Goal: Transaction & Acquisition: Purchase product/service

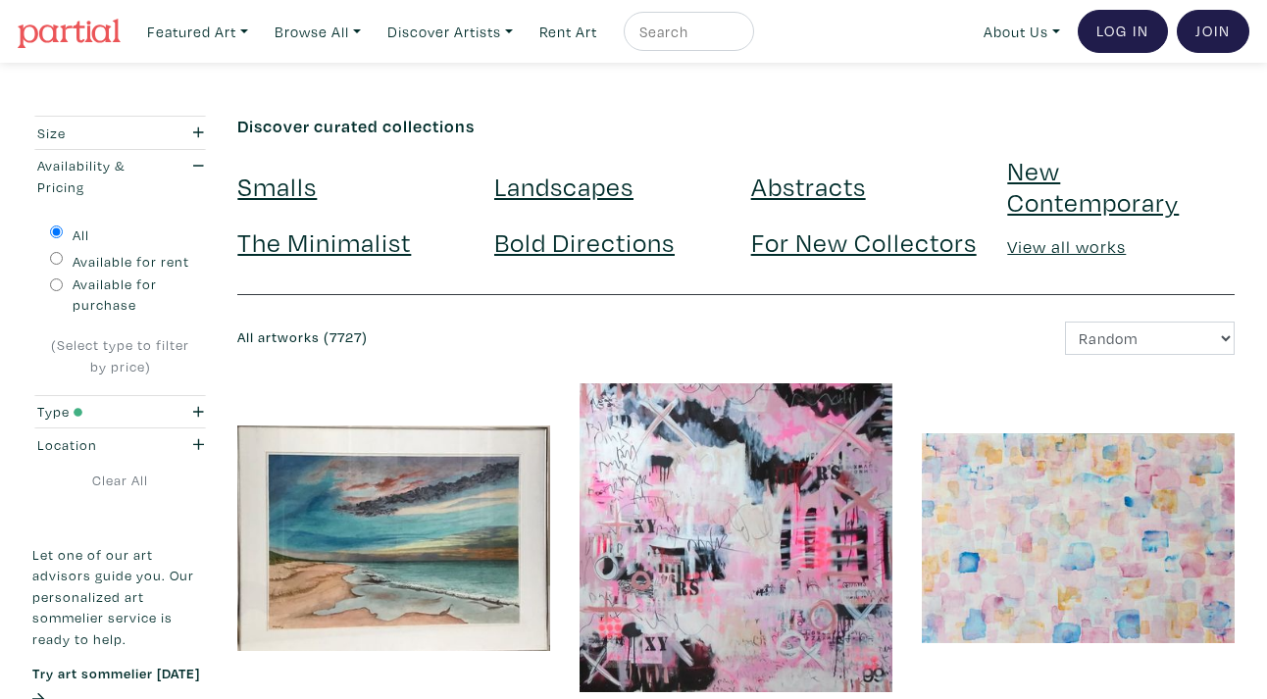
click at [1107, 336] on select "Newest Random Price: Low to High Price: High to Low" at bounding box center [1150, 339] width 170 height 34
click at [1065, 322] on select "Newest Random Price: Low to High Price: High to Low" at bounding box center [1150, 339] width 170 height 34
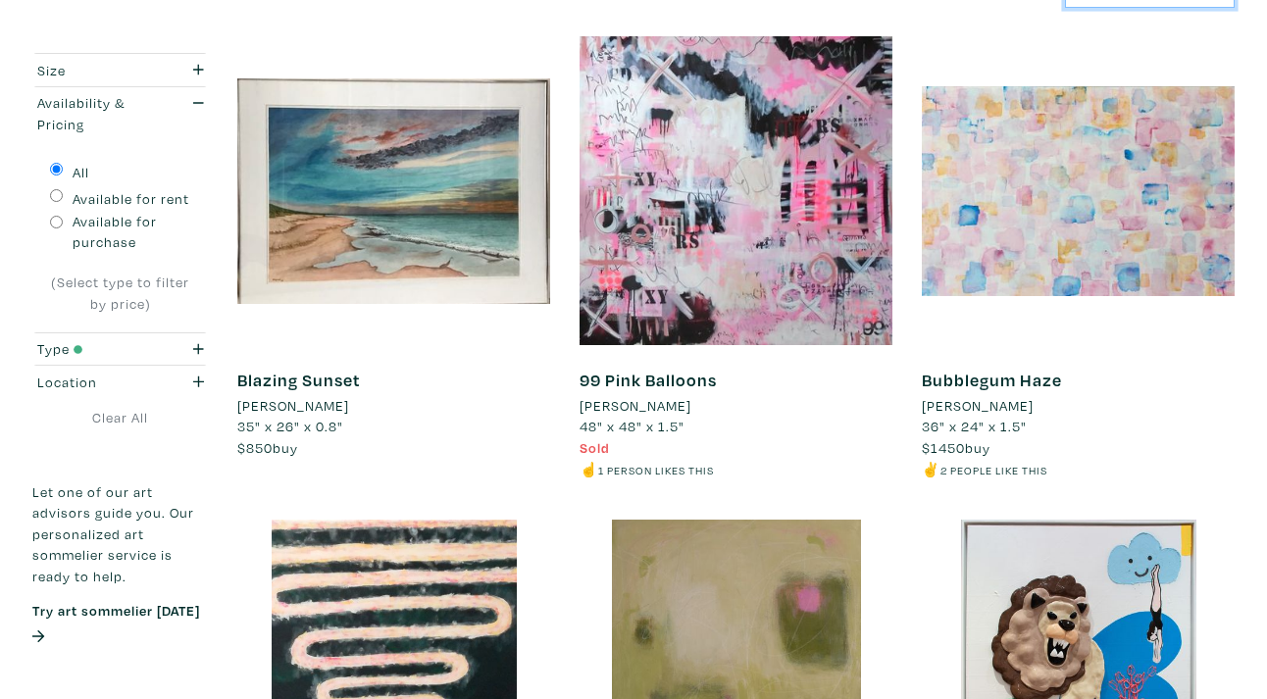
scroll to position [348, 0]
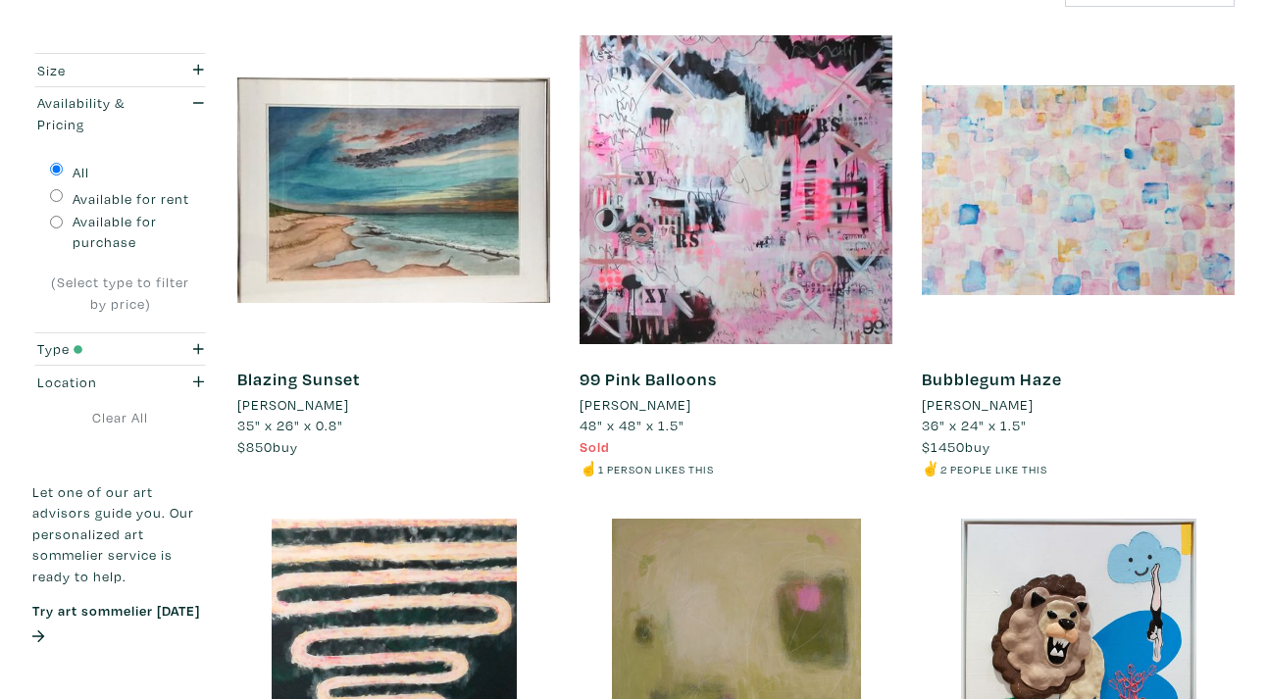
click at [125, 223] on label "Available for purchase" at bounding box center [132, 232] width 119 height 42
click at [63, 223] on input "Available for purchase" at bounding box center [56, 222] width 13 height 13
radio input "true"
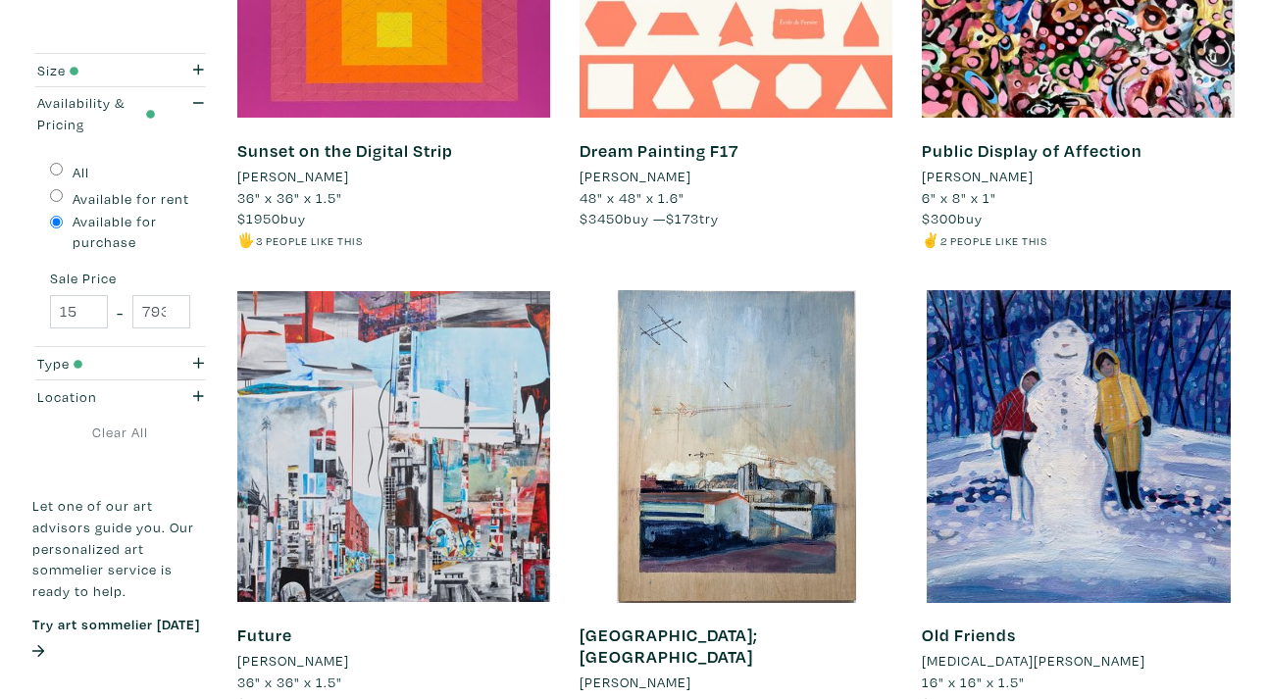
scroll to position [2545, 0]
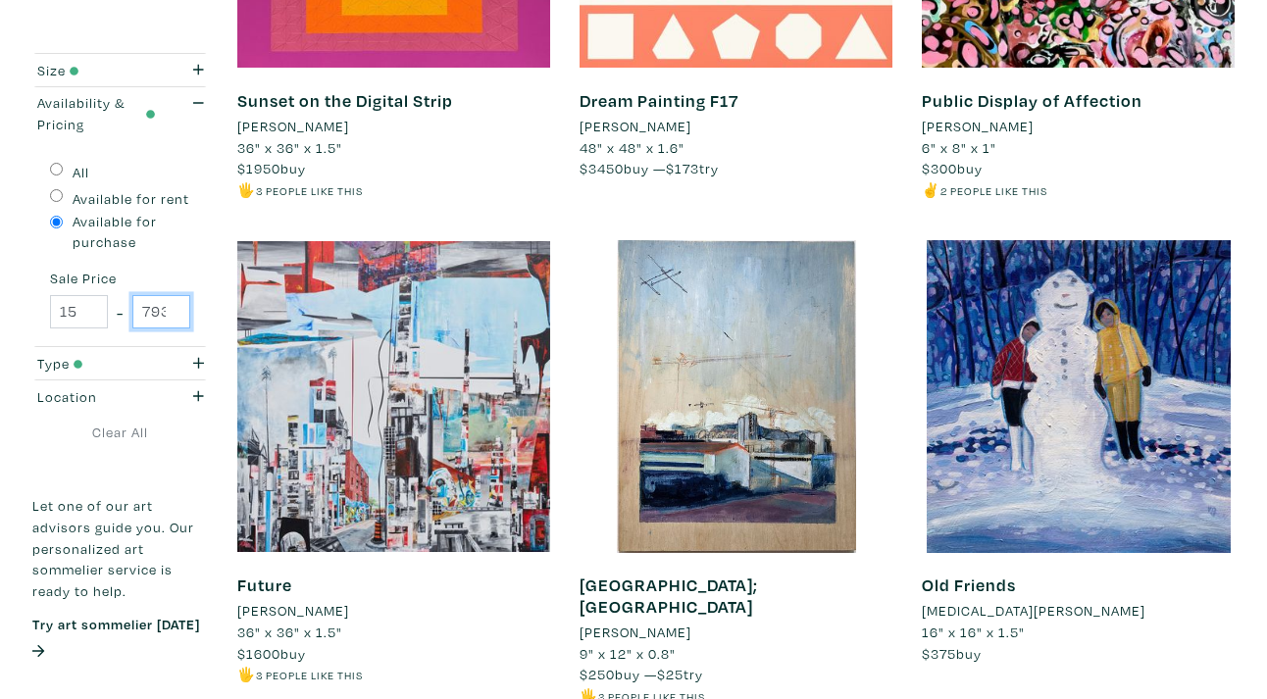
click at [171, 310] on input "79300" at bounding box center [161, 312] width 58 height 34
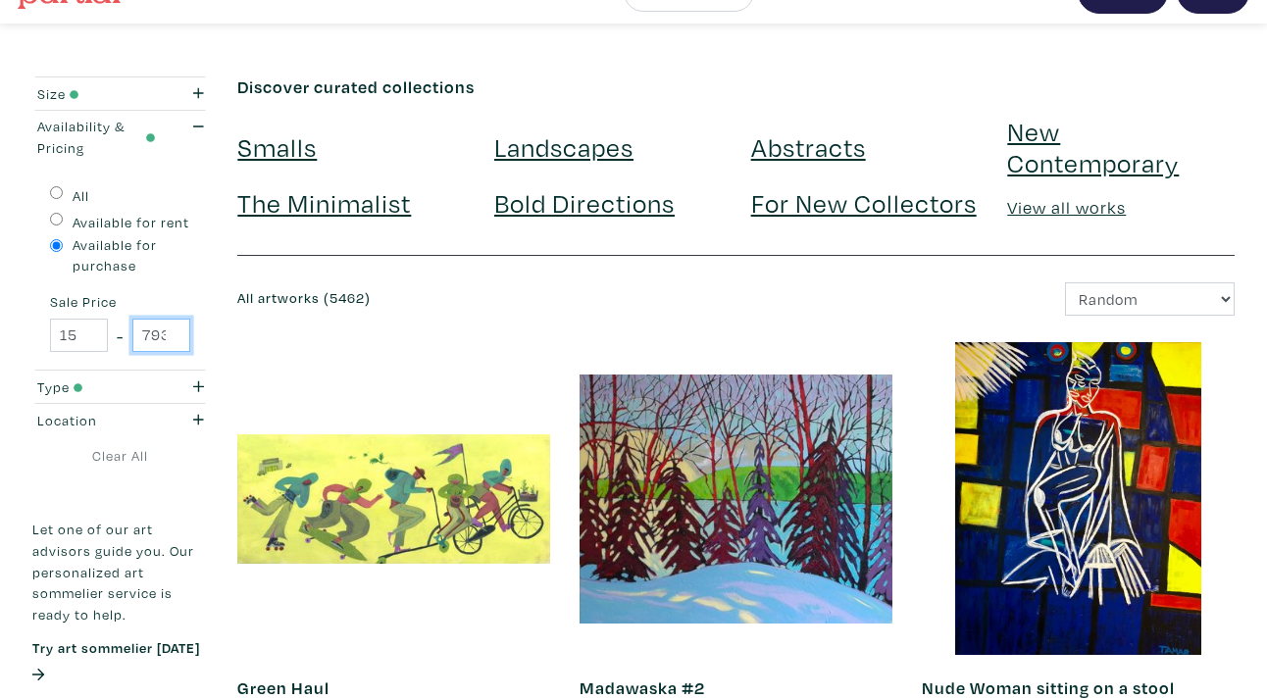
scroll to position [0, 0]
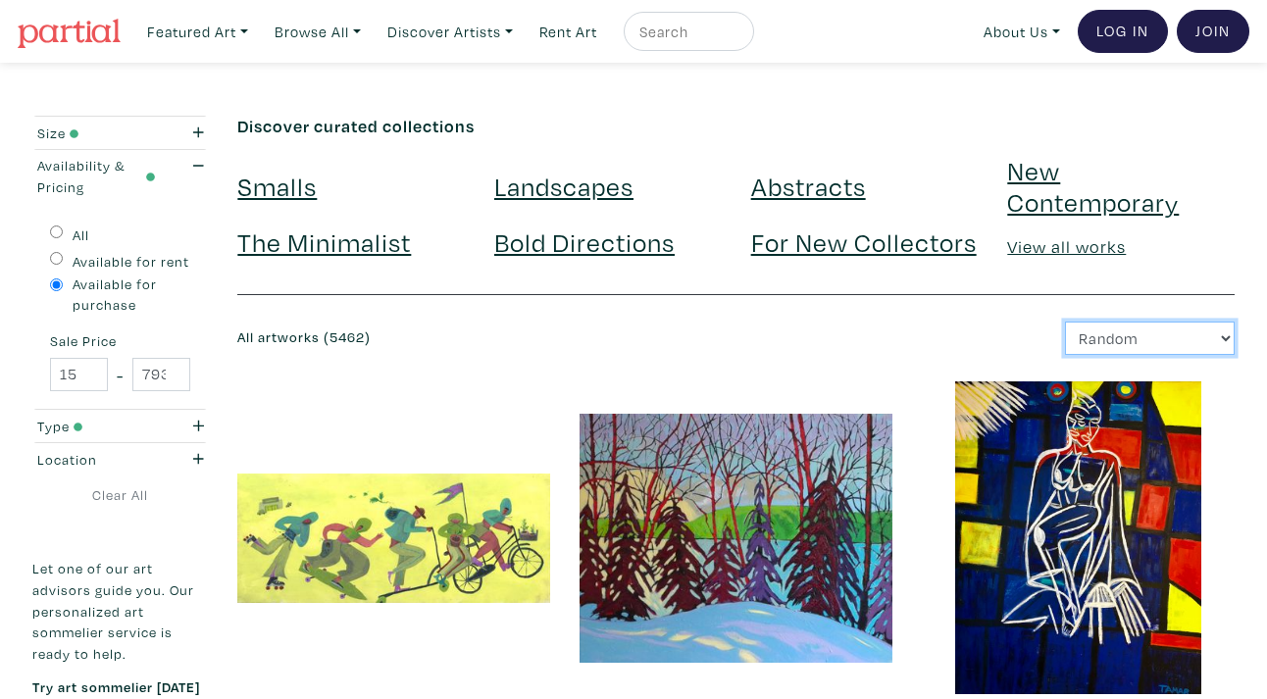
click at [1095, 338] on select "Newest Random Price: Low to High Price: High to Low" at bounding box center [1150, 339] width 170 height 34
select select "price"
click at [1065, 322] on select "Newest Random Price: Low to High Price: High to Low" at bounding box center [1150, 339] width 170 height 34
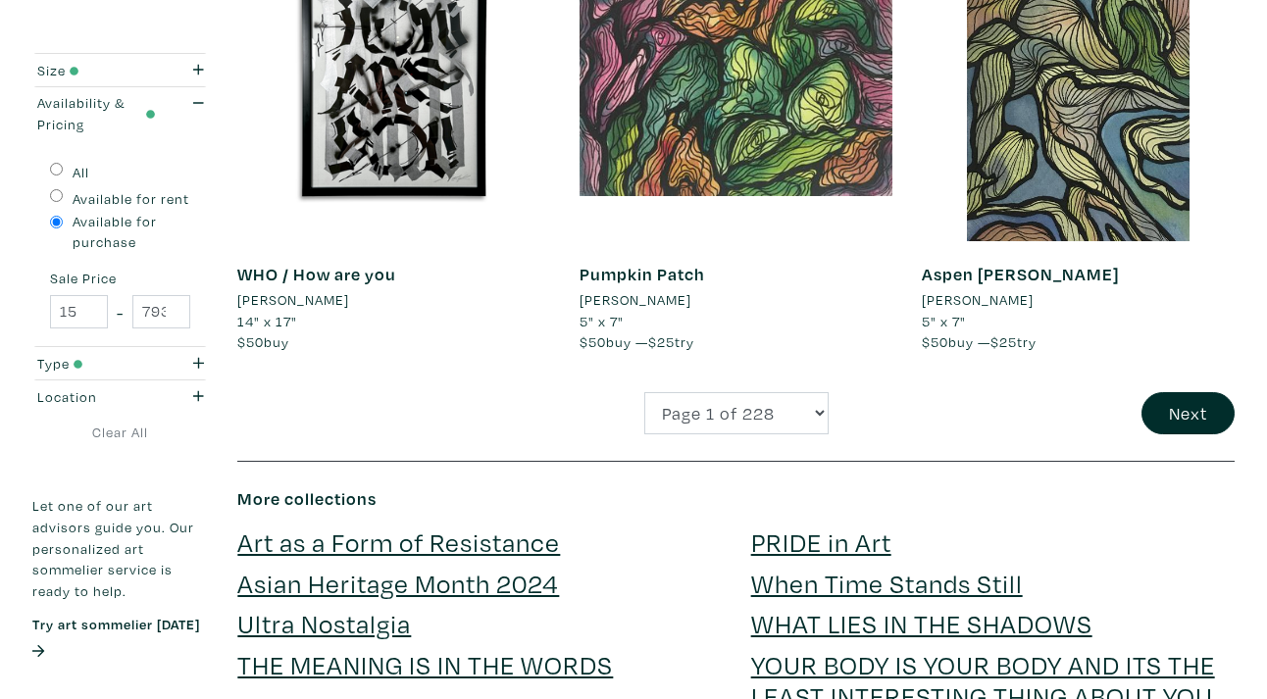
scroll to position [3723, 0]
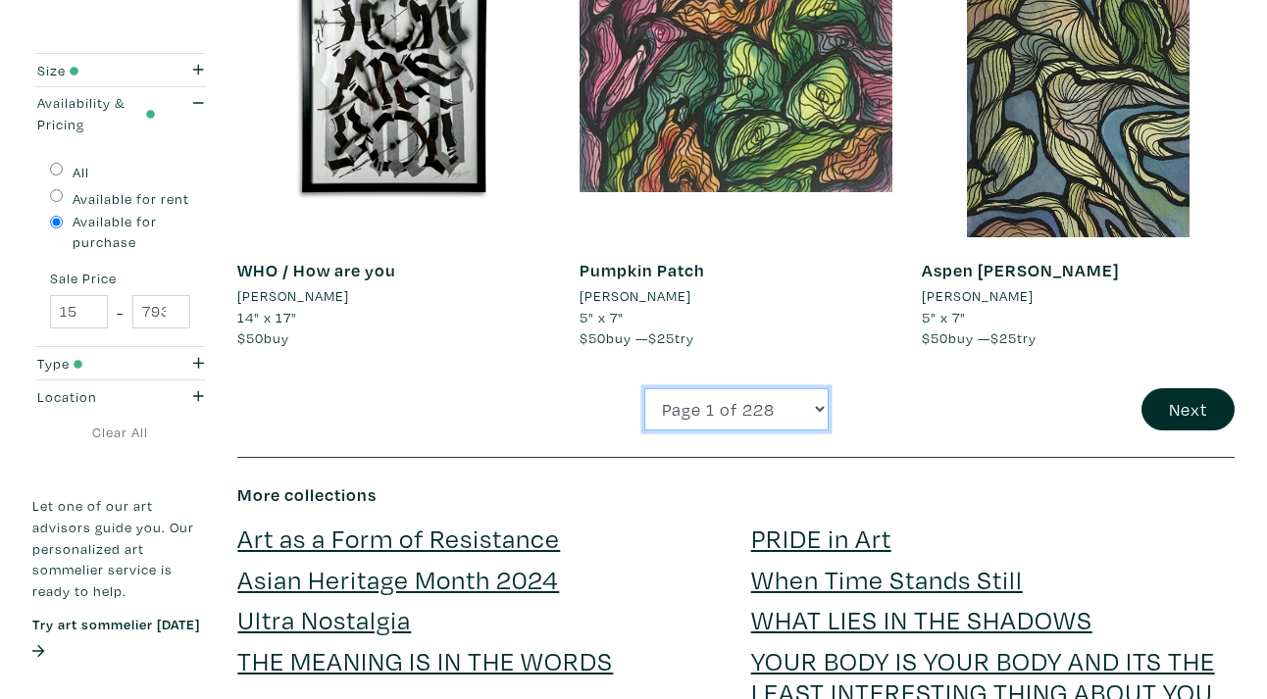
click at [820, 413] on select "Page 1 of 228 Page 2 of 228 Page 3 of 228 Page 4 of 228 Page 5 of 228 Page 6 of…" at bounding box center [736, 409] width 184 height 42
select select "5"
click at [644, 388] on select "Page 1 of 228 Page 2 of 228 Page 3 of 228 Page 4 of 228 Page 5 of 228 Page 6 of…" at bounding box center [736, 409] width 184 height 42
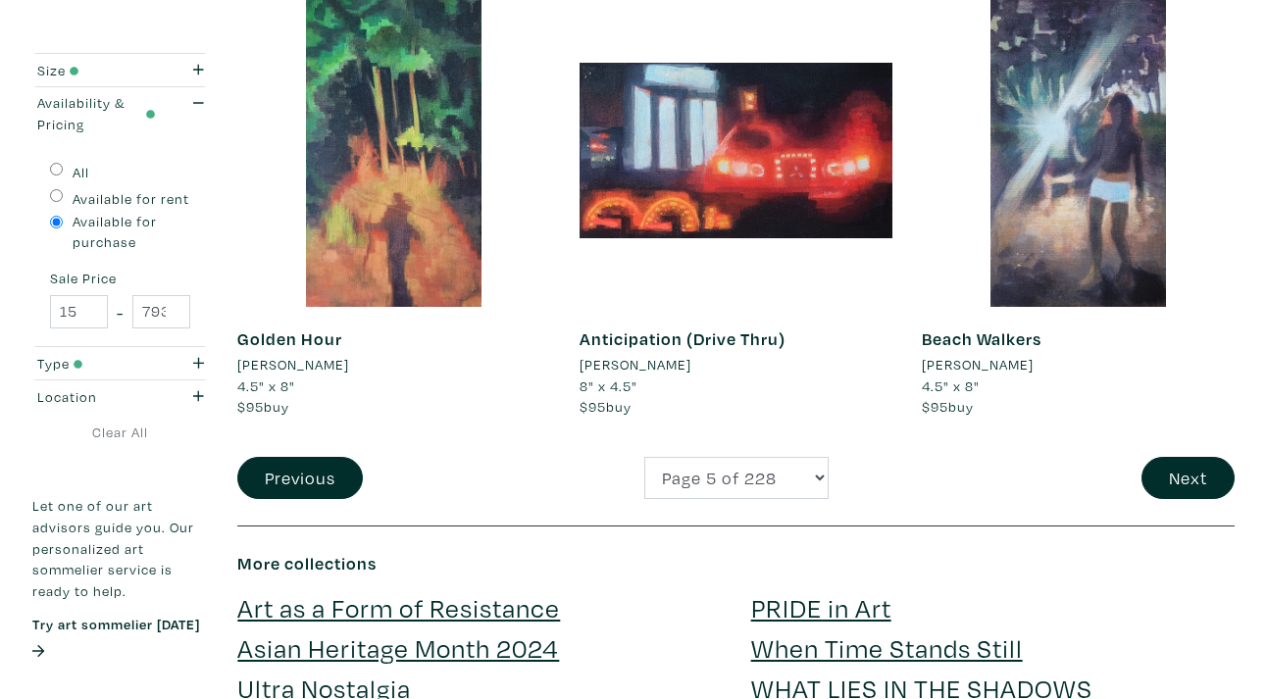
scroll to position [3769, 0]
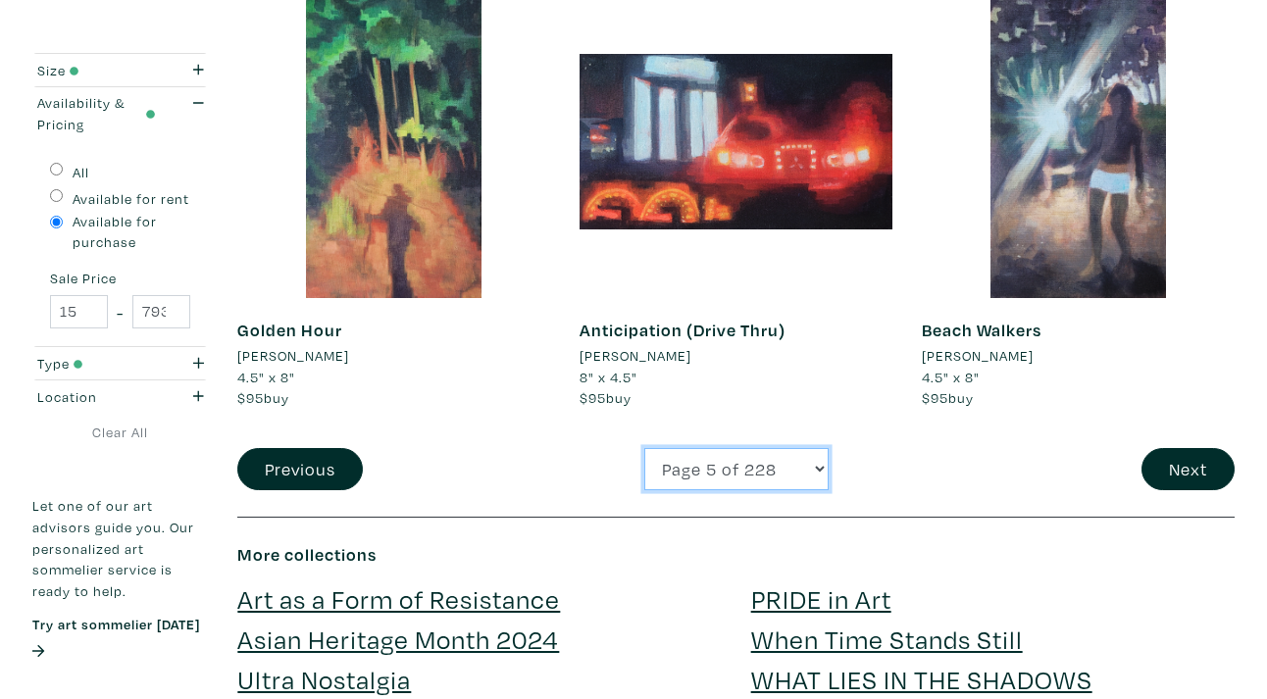
click at [813, 466] on select "Page 1 of 228 Page 2 of 228 Page 3 of 228 Page 4 of 228 Page 5 of 228 Page 6 of…" at bounding box center [736, 469] width 184 height 42
select select "10"
click at [644, 448] on select "Page 1 of 228 Page 2 of 228 Page 3 of 228 Page 4 of 228 Page 5 of 228 Page 6 of…" at bounding box center [736, 469] width 184 height 42
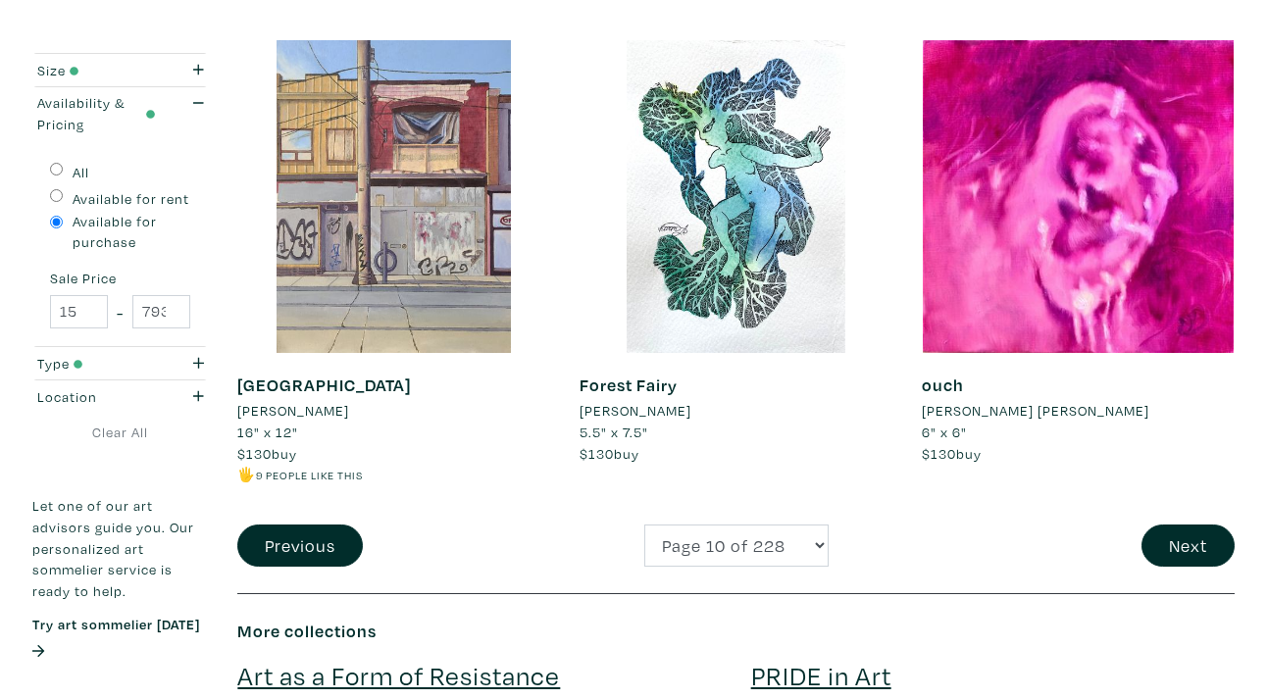
scroll to position [3694, 0]
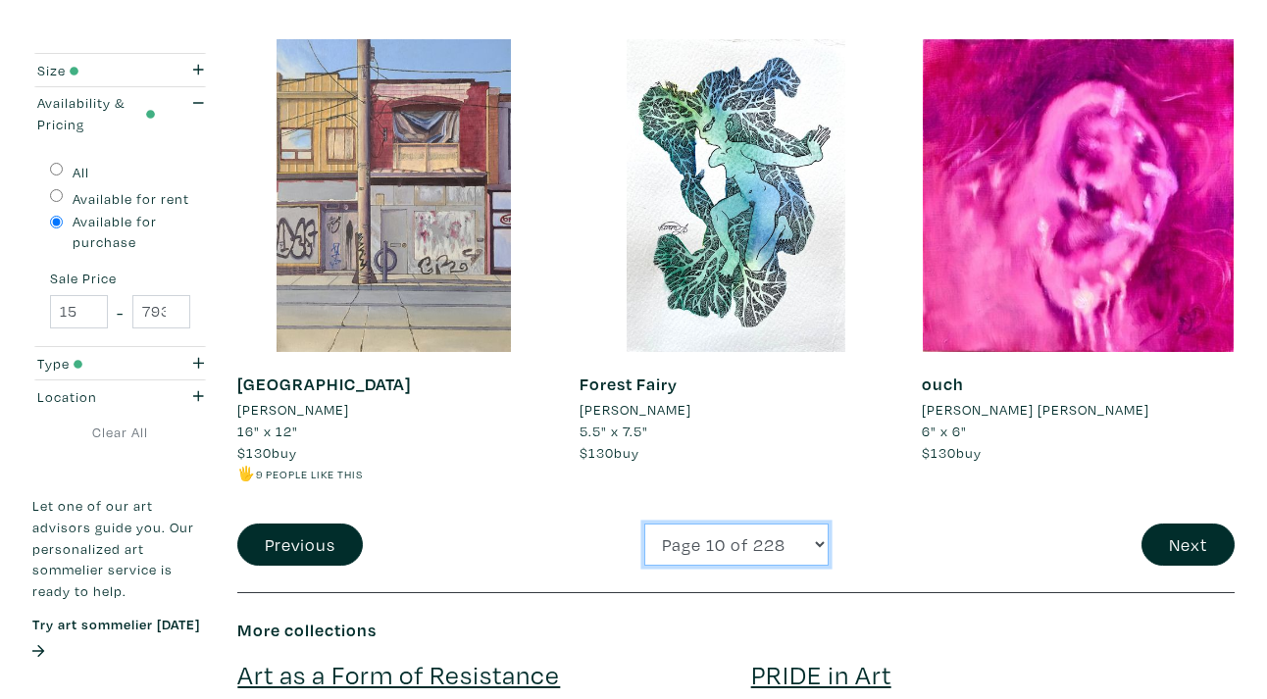
click at [791, 545] on select "Page 1 of 228 Page 2 of 228 Page 3 of 228 Page 4 of 228 Page 5 of 228 Page 6 of…" at bounding box center [736, 545] width 184 height 42
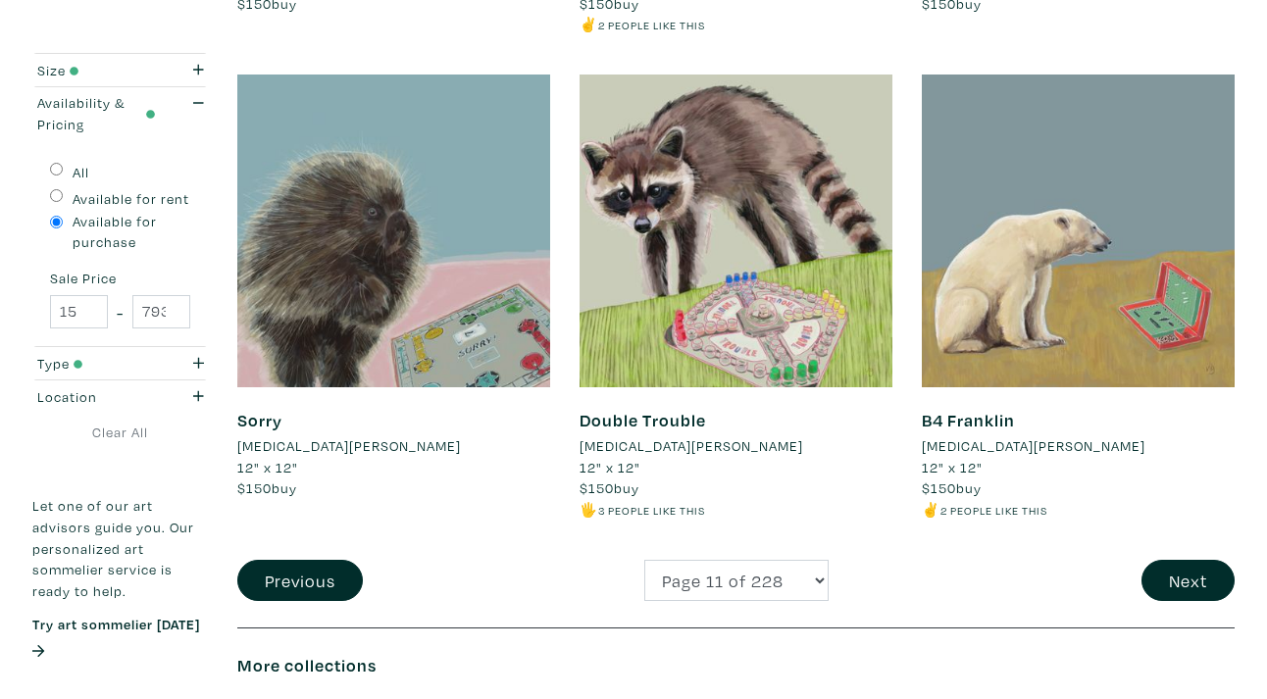
scroll to position [3639, 0]
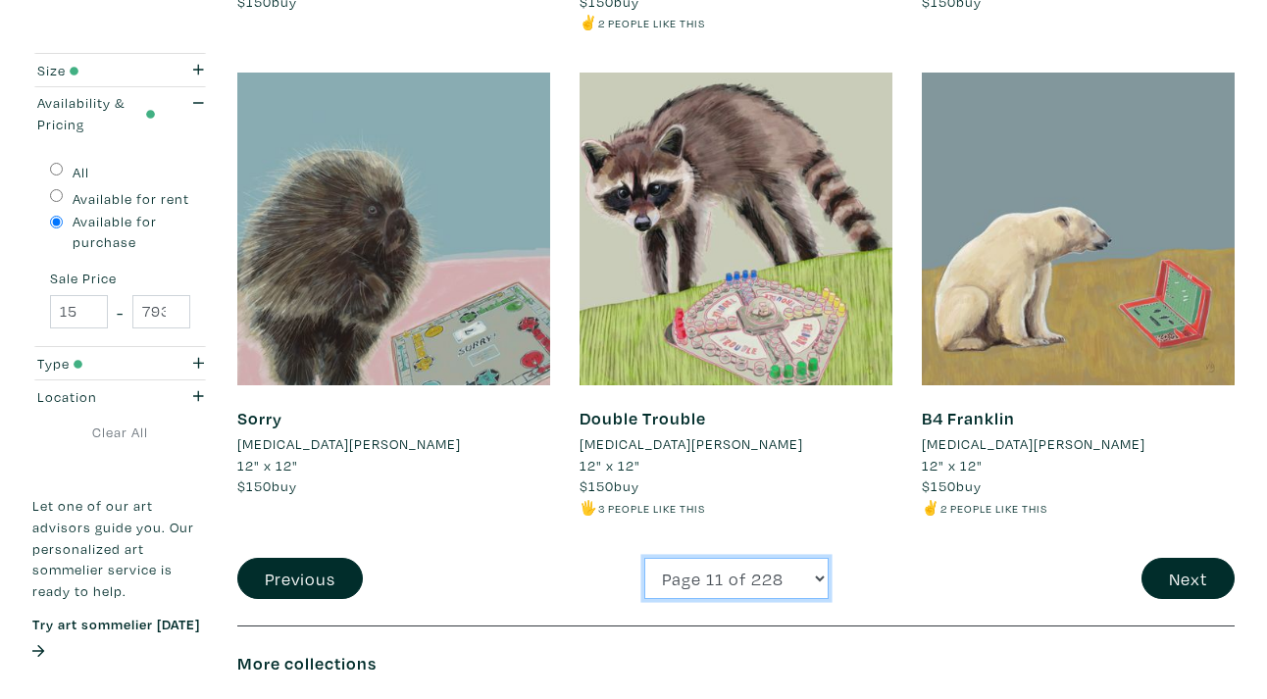
click at [785, 575] on select "Page 1 of 228 Page 2 of 228 Page 3 of 228 Page 4 of 228 Page 5 of 228 Page 6 of…" at bounding box center [736, 579] width 184 height 42
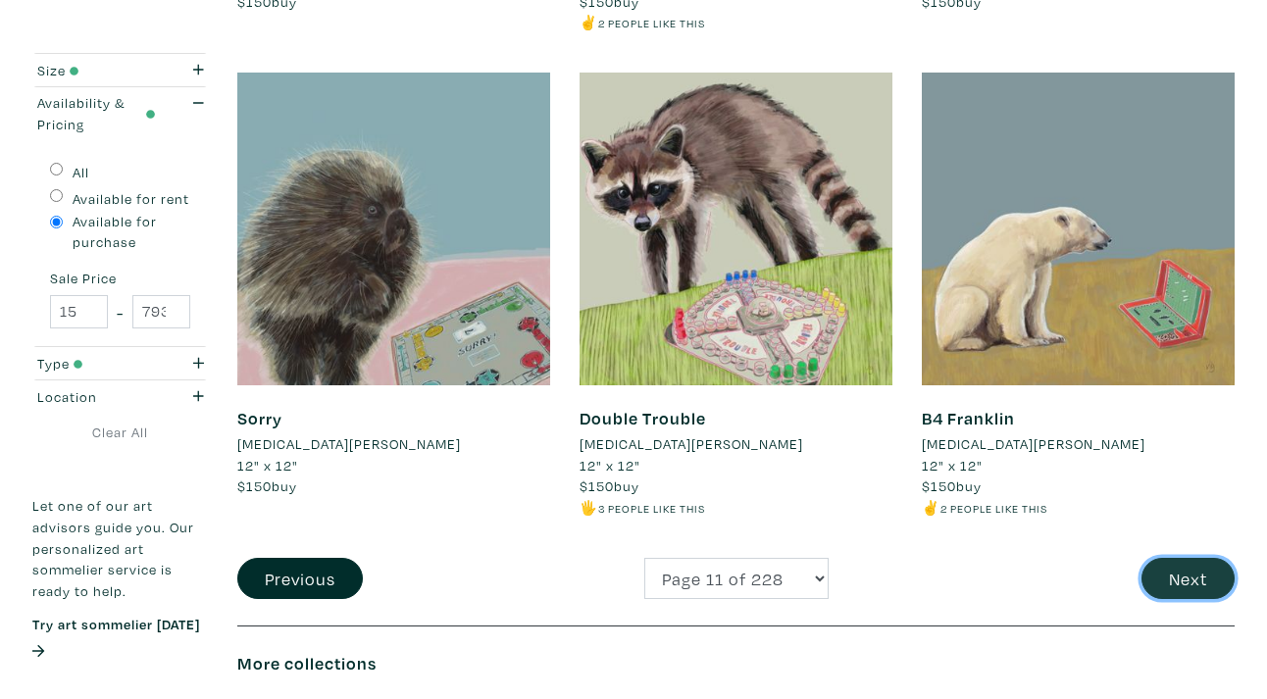
click at [1185, 579] on button "Next" at bounding box center [1187, 579] width 93 height 42
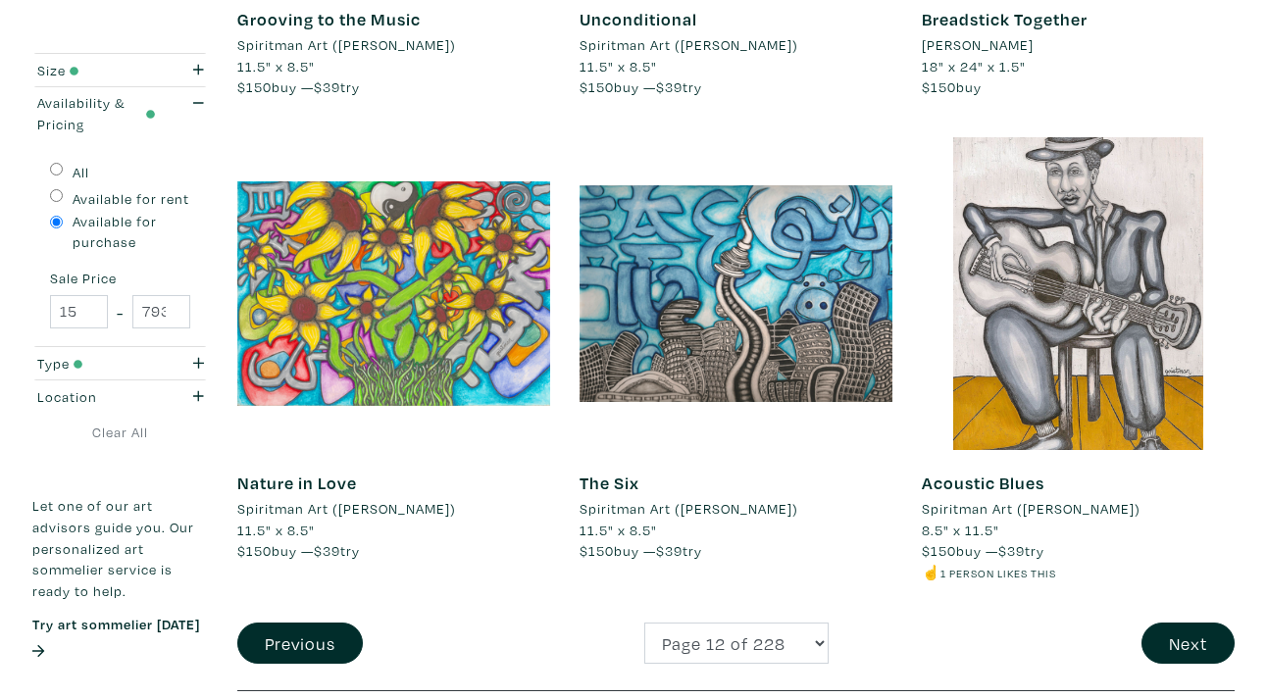
scroll to position [3587, 0]
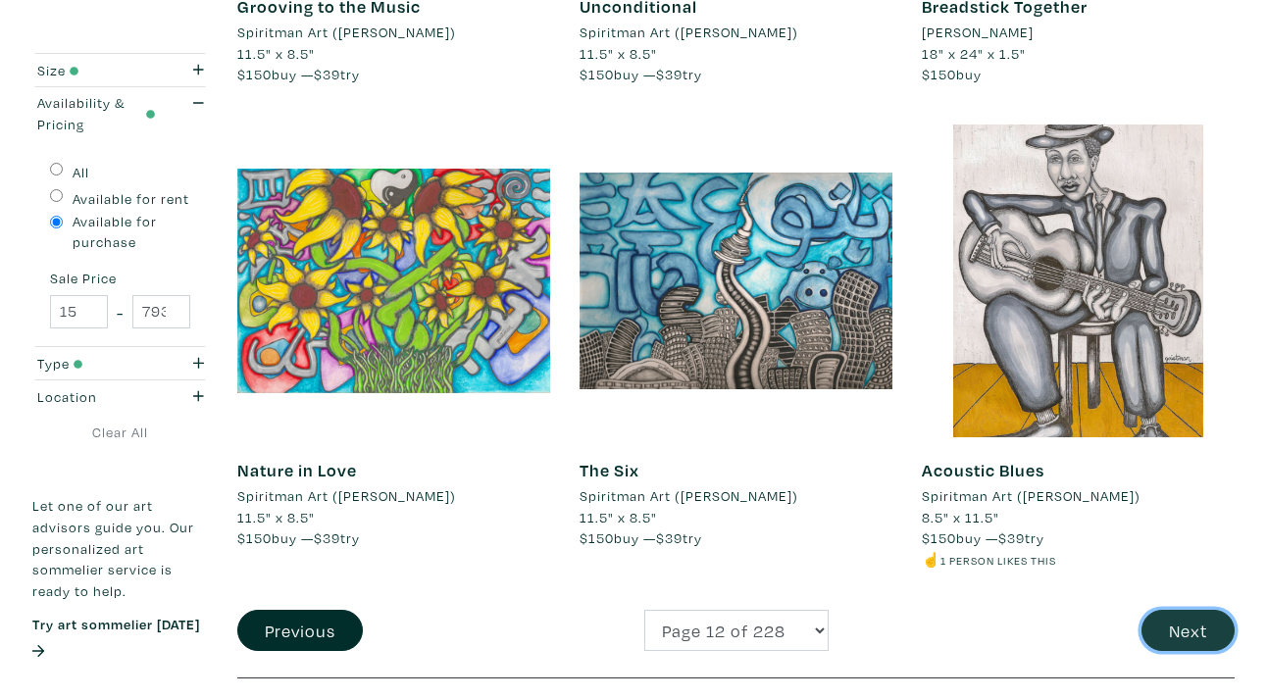
click at [1185, 624] on button "Next" at bounding box center [1187, 631] width 93 height 42
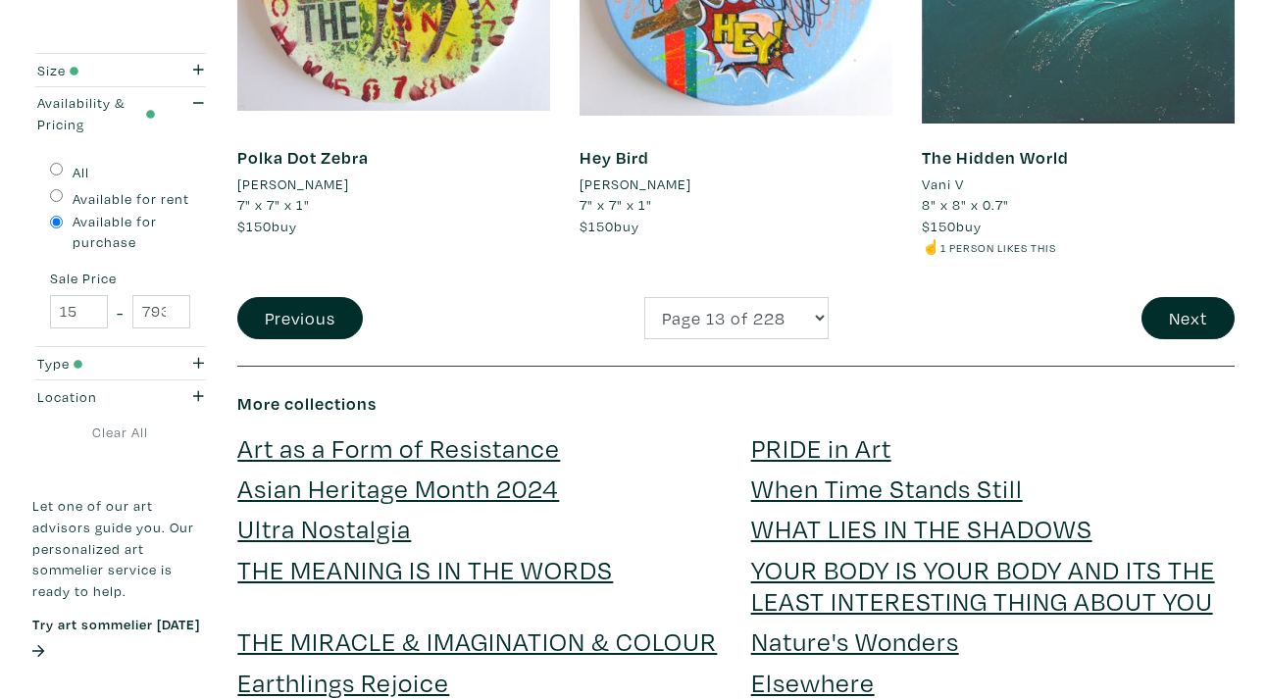
scroll to position [3921, 0]
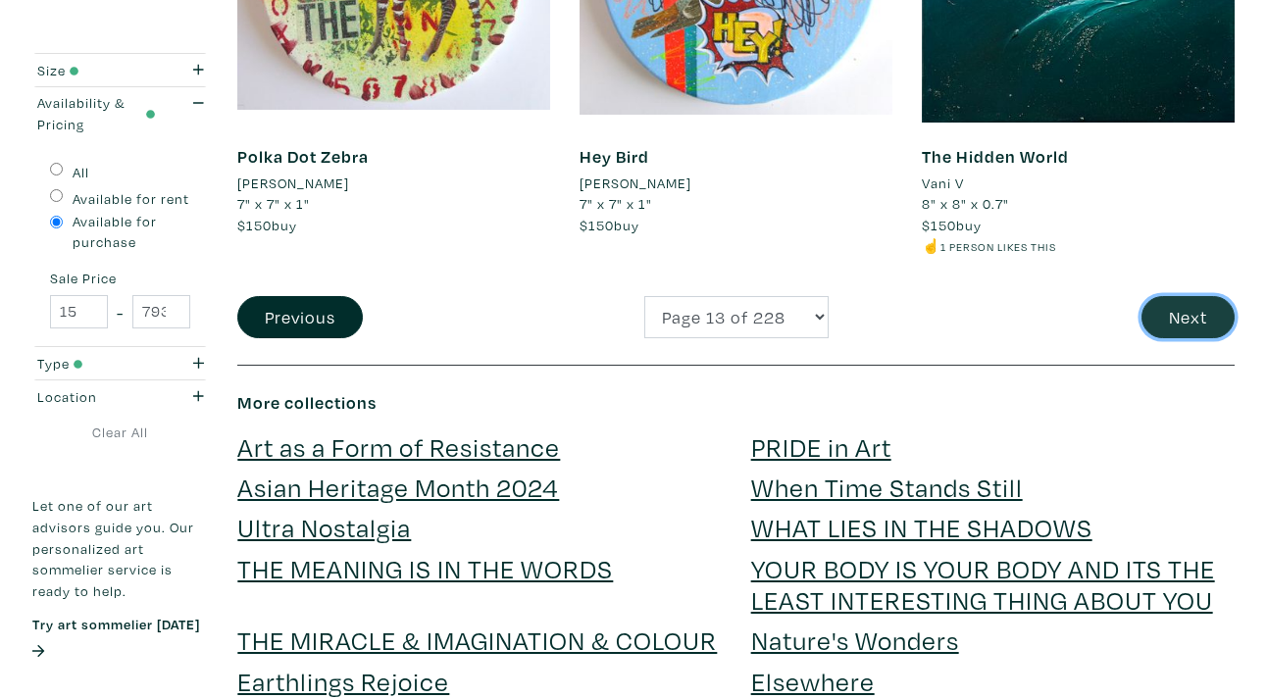
click at [1170, 316] on button "Next" at bounding box center [1187, 317] width 93 height 42
